Goal: Information Seeking & Learning: Check status

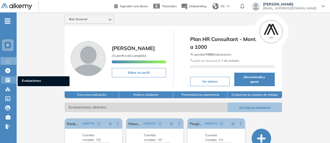
click at [8, 82] on icon at bounding box center [7, 79] width 5 height 5
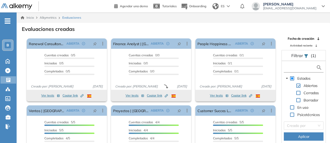
click at [297, 68] on input "text" at bounding box center [300, 67] width 31 height 5
type input "********"
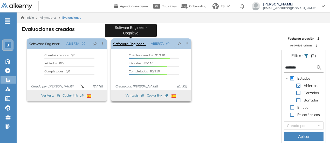
click at [126, 41] on link "Software Engineer - Cognitivo" at bounding box center [131, 43] width 36 height 10
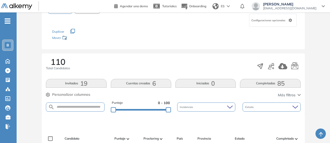
scroll to position [52, 0]
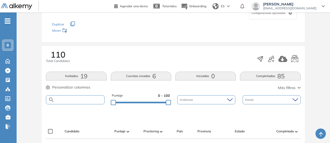
click at [71, 99] on input "text" at bounding box center [80, 100] width 50 height 4
type input "*****"
drag, startPoint x: 92, startPoint y: 99, endPoint x: 46, endPoint y: 99, distance: 46.0
click at [46, 99] on div "110 Total Candidatos Invitados 19 Cuentas creadas 6 Iniciadas 0 Completadas 85 …" at bounding box center [173, 76] width 263 height 60
click at [146, 58] on div "110 Total Candidatos" at bounding box center [173, 58] width 255 height 17
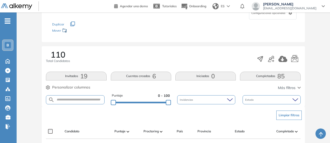
click at [44, 95] on div "110 Total Candidatos Invitados 19 Cuentas creadas 6 Iniciadas 0 Completadas 85 …" at bounding box center [173, 76] width 263 height 60
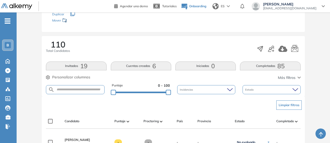
scroll to position [0, 0]
